Goal: Task Accomplishment & Management: Manage account settings

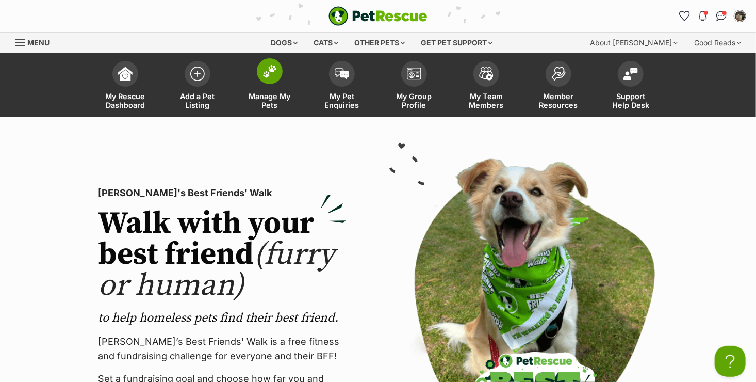
click at [267, 97] on span "Manage My Pets" at bounding box center [270, 101] width 46 height 18
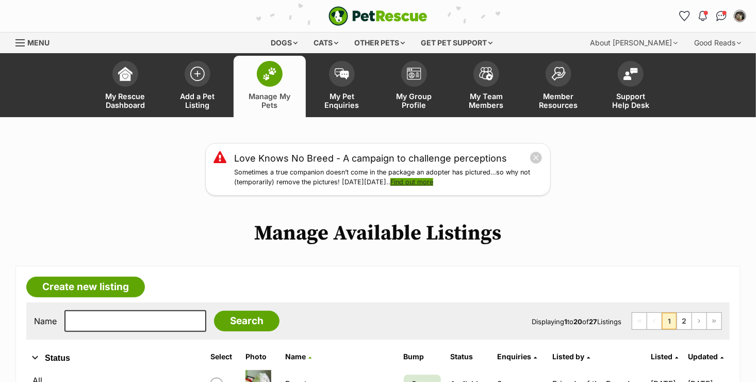
click at [433, 183] on link "Find out more" at bounding box center [412, 182] width 43 height 8
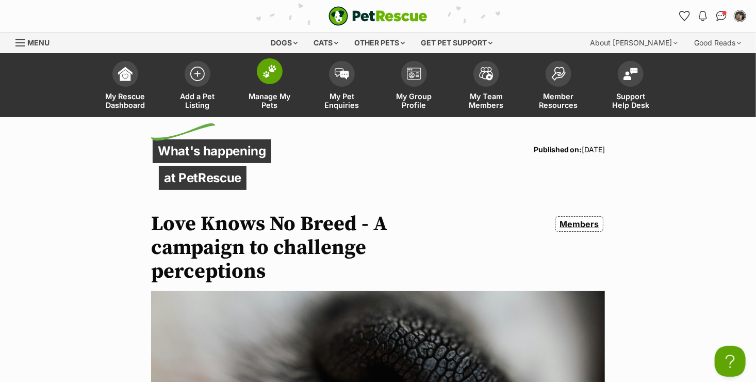
click at [268, 95] on span "Manage My Pets" at bounding box center [270, 101] width 46 height 18
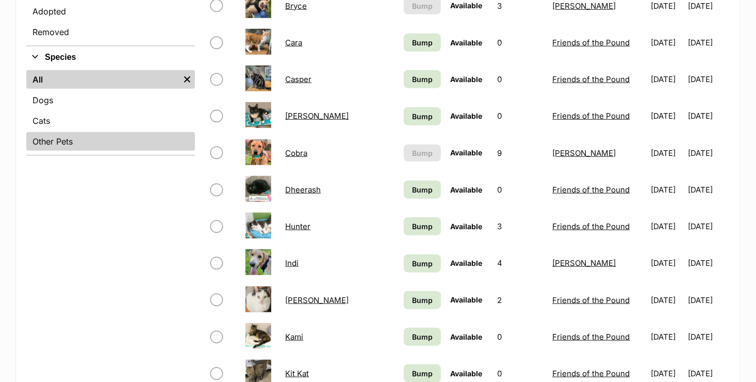
scroll to position [103, 0]
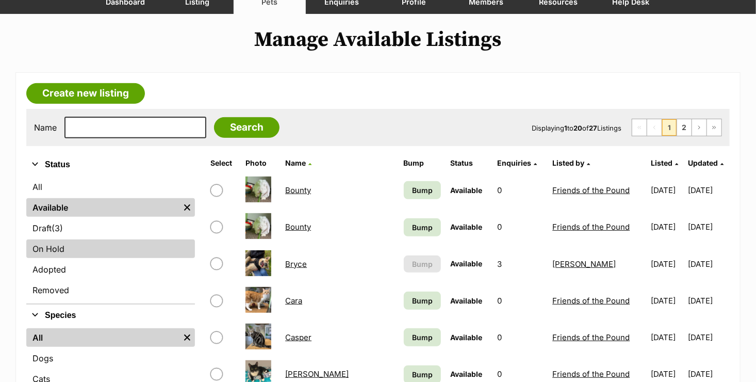
click at [97, 248] on link "On Hold" at bounding box center [110, 248] width 169 height 19
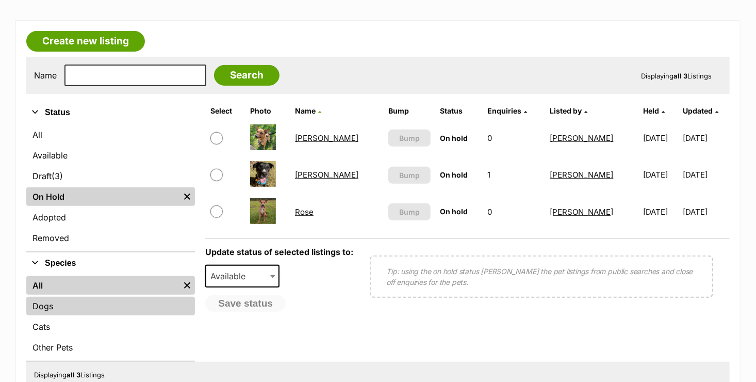
scroll to position [258, 0]
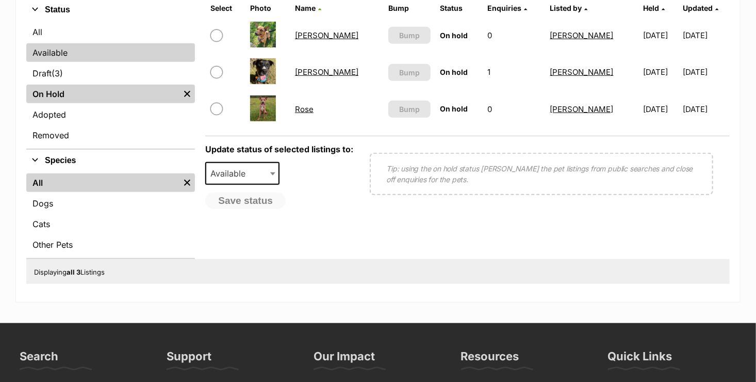
click at [94, 52] on link "Available" at bounding box center [110, 52] width 169 height 19
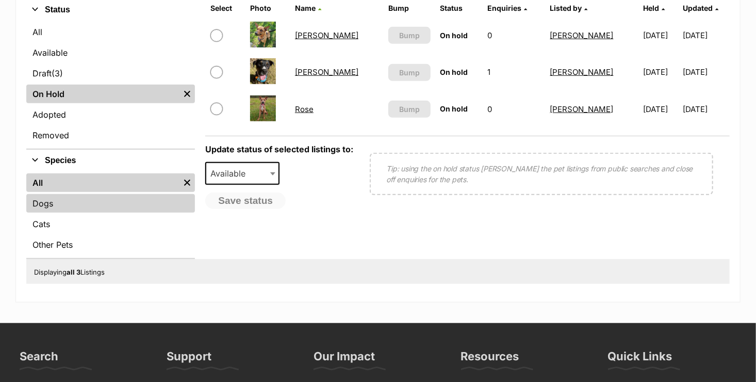
click at [56, 199] on link "Dogs" at bounding box center [110, 203] width 169 height 19
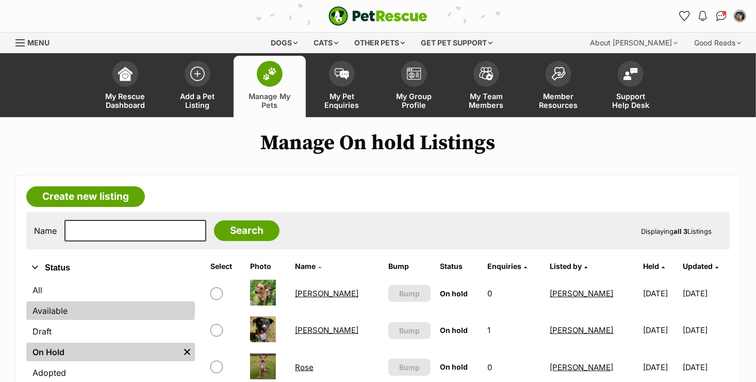
click at [55, 312] on link "Available" at bounding box center [110, 310] width 169 height 19
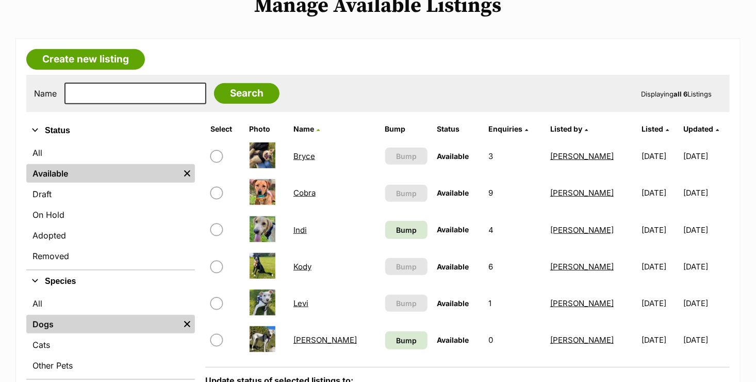
scroll to position [206, 0]
